Goal: Information Seeking & Learning: Learn about a topic

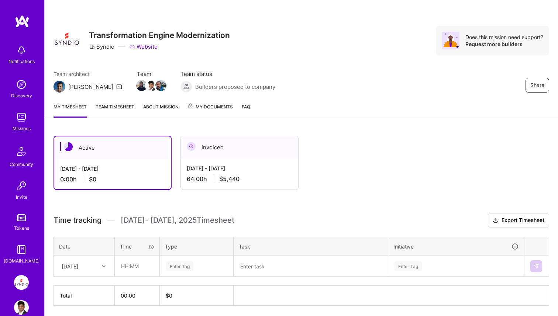
click at [270, 162] on div "Aug 16 - Aug 31, 2025 64:00 h $5,440" at bounding box center [239, 174] width 117 height 30
click at [122, 109] on link "Team timesheet" at bounding box center [115, 110] width 39 height 15
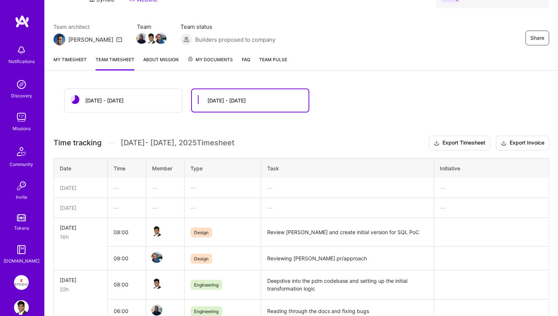
scroll to position [46, 0]
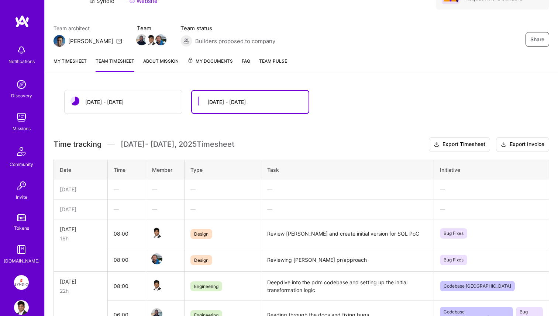
click at [131, 99] on div "Sep 1 - Sep 15" at bounding box center [123, 101] width 117 height 23
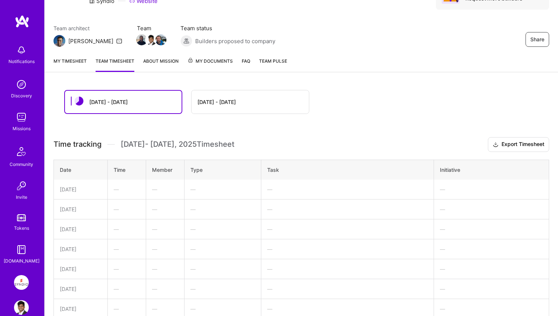
scroll to position [124, 0]
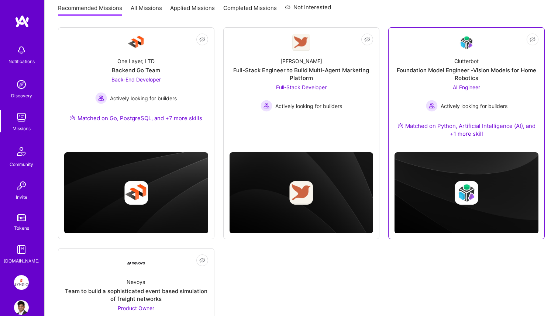
scroll to position [92, 0]
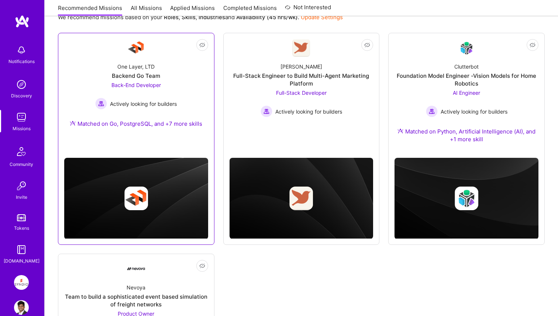
click at [134, 72] on div "Backend Go Team" at bounding box center [136, 76] width 48 height 8
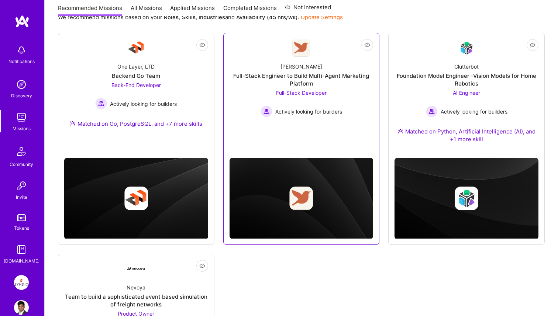
click at [302, 72] on div "Full-Stack Engineer to Build Multi-Agent Marketing Platform" at bounding box center [302, 80] width 144 height 16
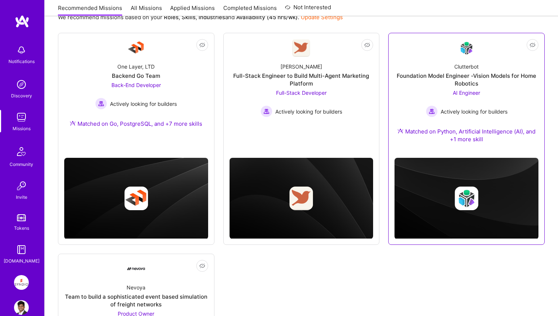
click at [415, 69] on div "Clutterbot Foundation Model Engineer -Vision Models for Home Robotics AI Engine…" at bounding box center [467, 104] width 144 height 95
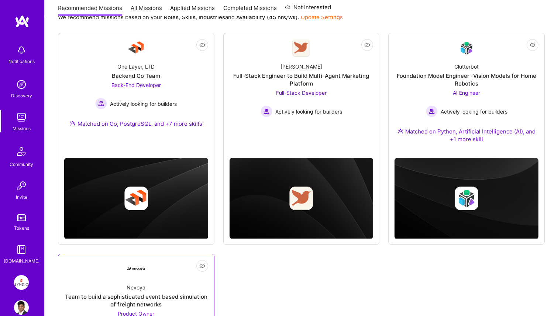
click at [150, 298] on div "Team to build a sophisticated event based simulation of freight networks" at bounding box center [136, 301] width 144 height 16
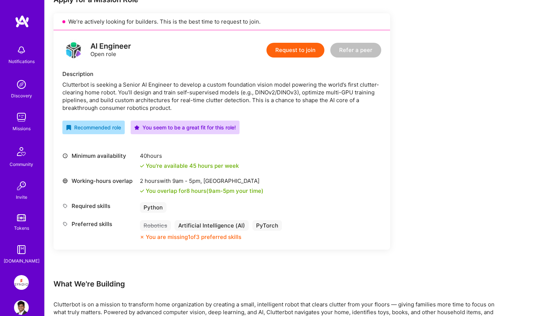
scroll to position [197, 0]
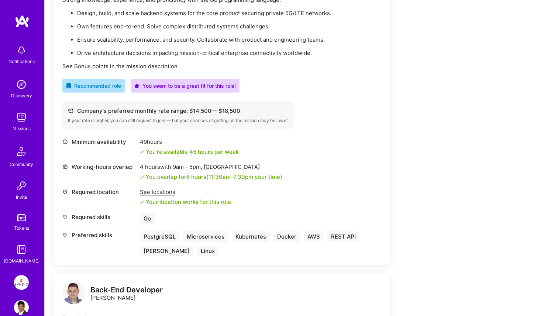
scroll to position [347, 0]
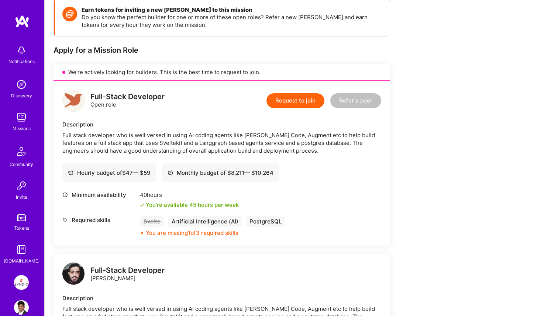
scroll to position [100, 0]
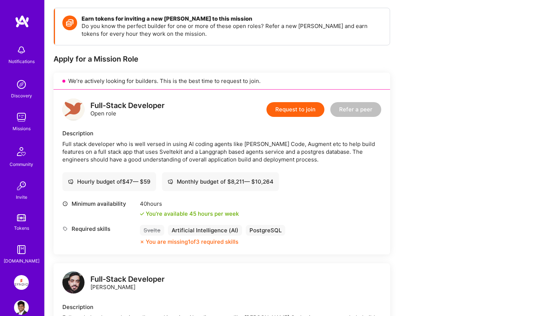
click at [353, 154] on div "Full stack developer who is well versed in using AI coding agents like Claude C…" at bounding box center [221, 151] width 319 height 23
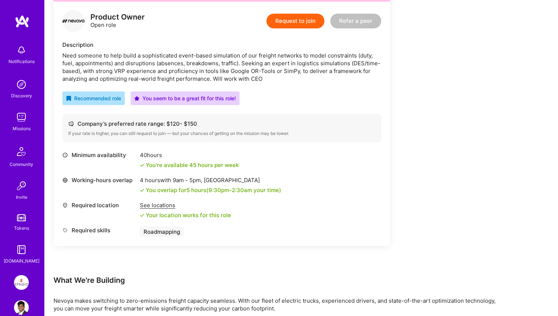
scroll to position [189, 0]
